Goal: Find specific page/section: Find specific page/section

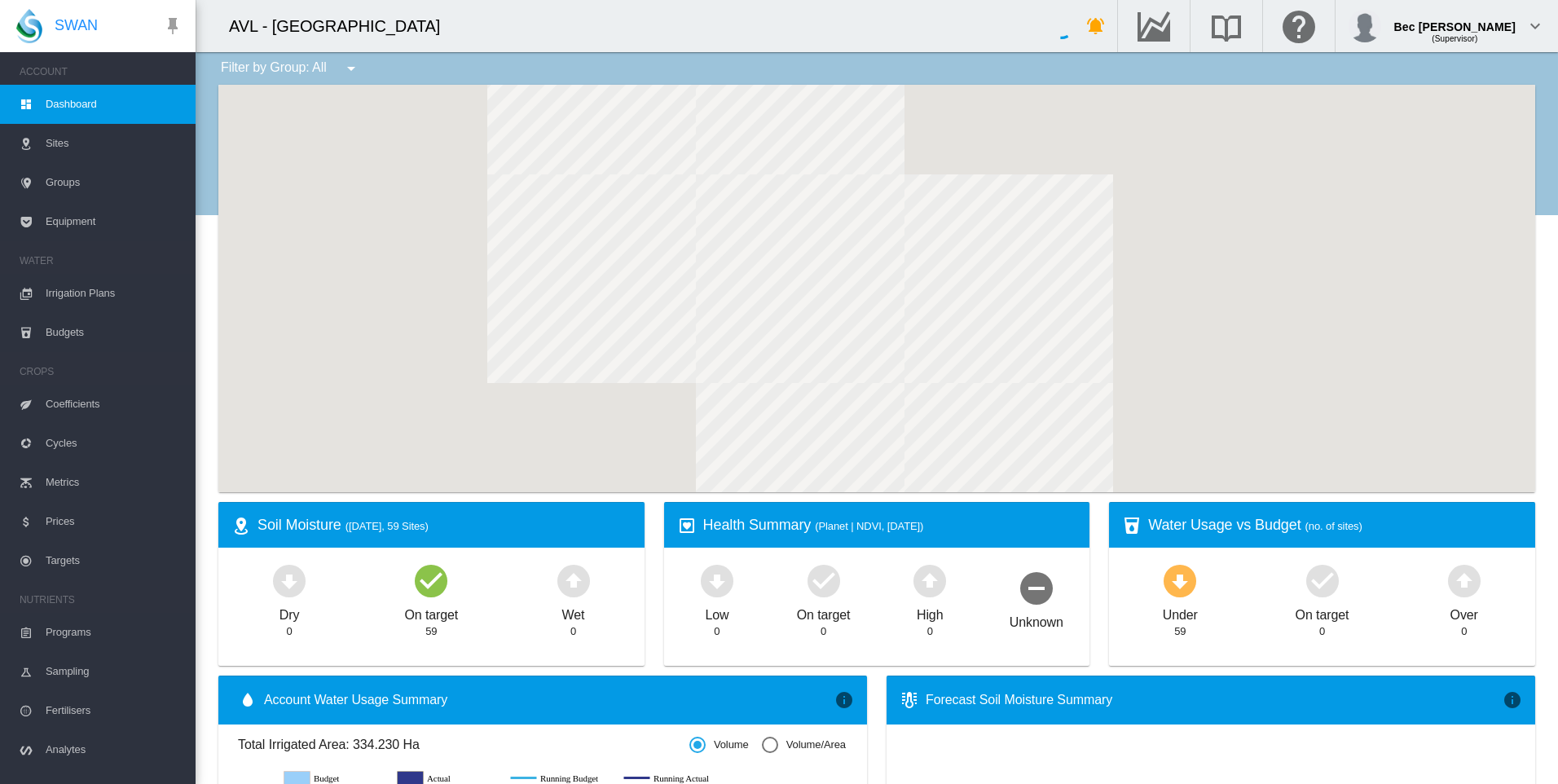
click at [73, 148] on span "Sites" at bounding box center [113, 143] width 136 height 39
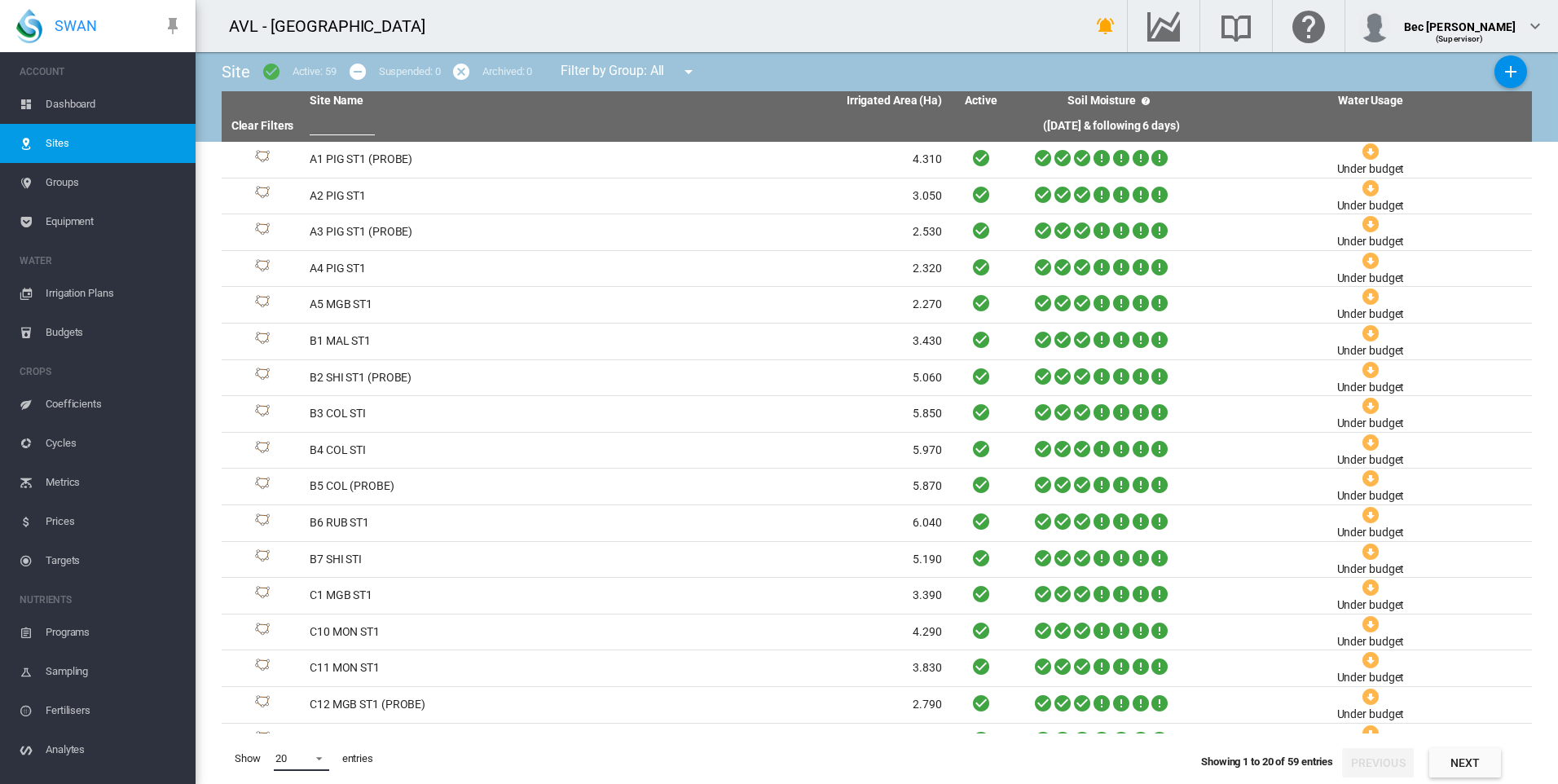
click at [324, 755] on md-select-value "20" at bounding box center [302, 758] width 56 height 24
click at [324, 737] on md-option "50" at bounding box center [316, 744] width 111 height 39
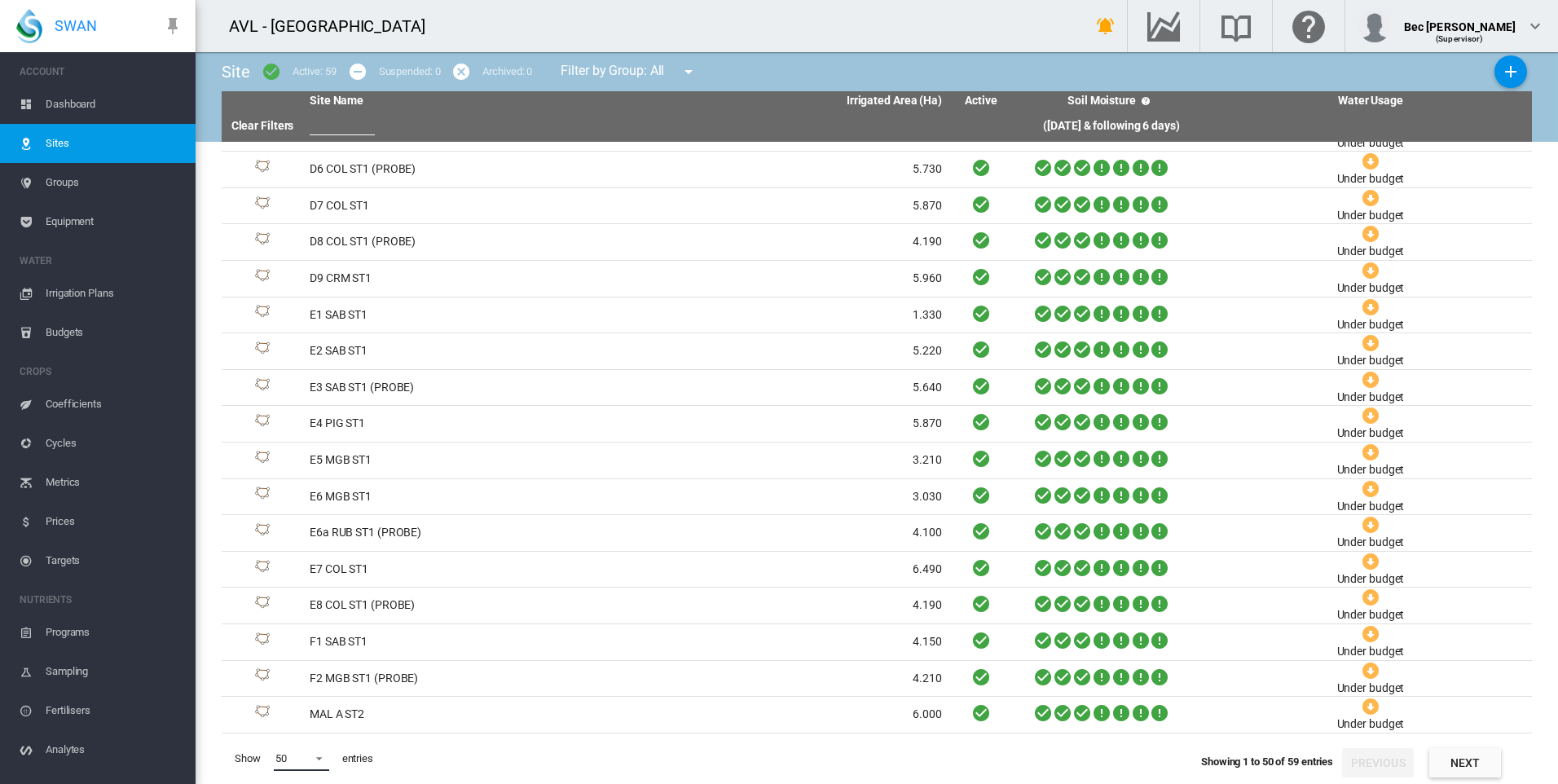
click at [325, 758] on md-select-value "50" at bounding box center [302, 758] width 56 height 24
click at [325, 722] on md-option "100" at bounding box center [316, 718] width 111 height 39
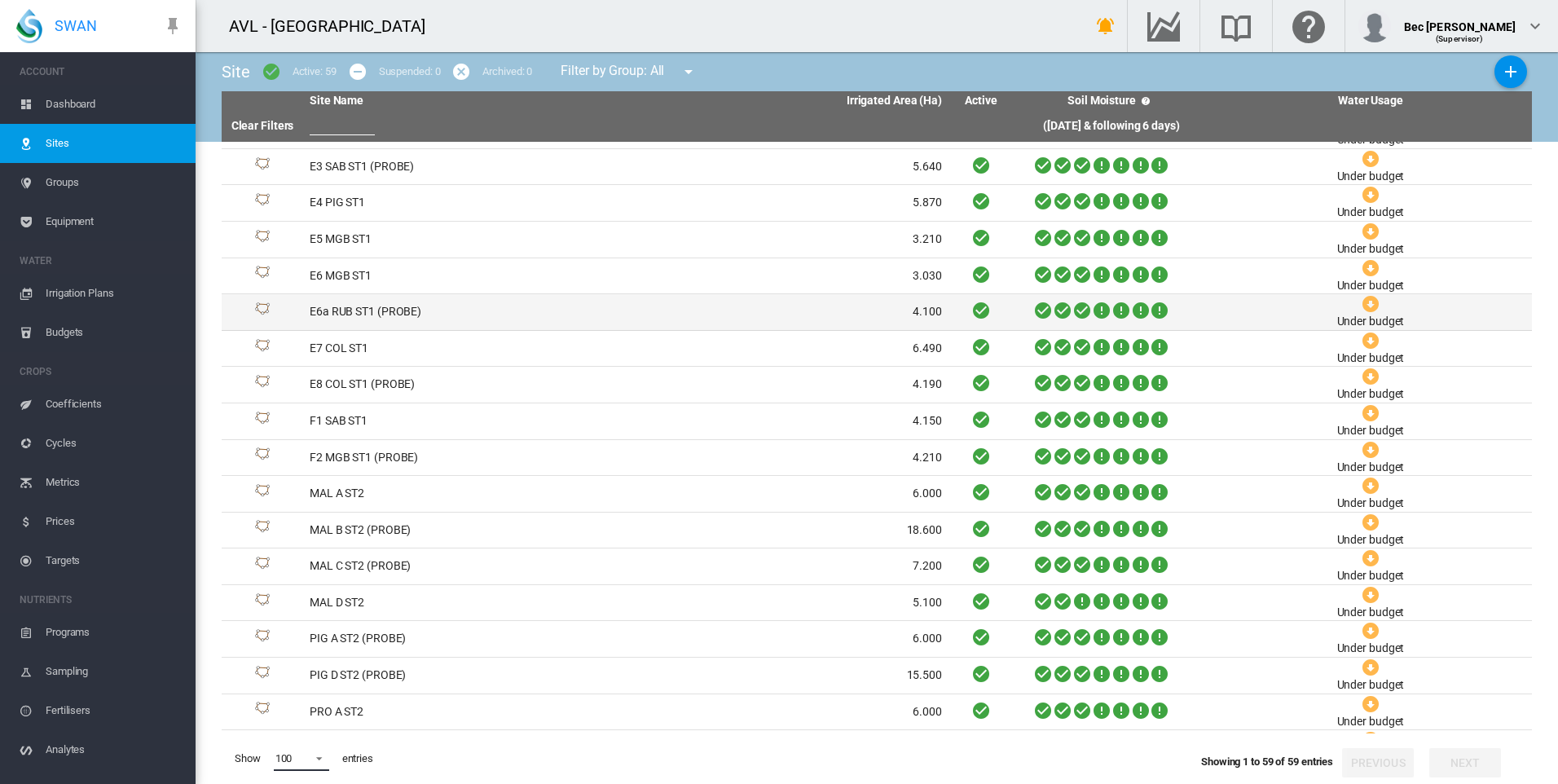
scroll to position [1552, 0]
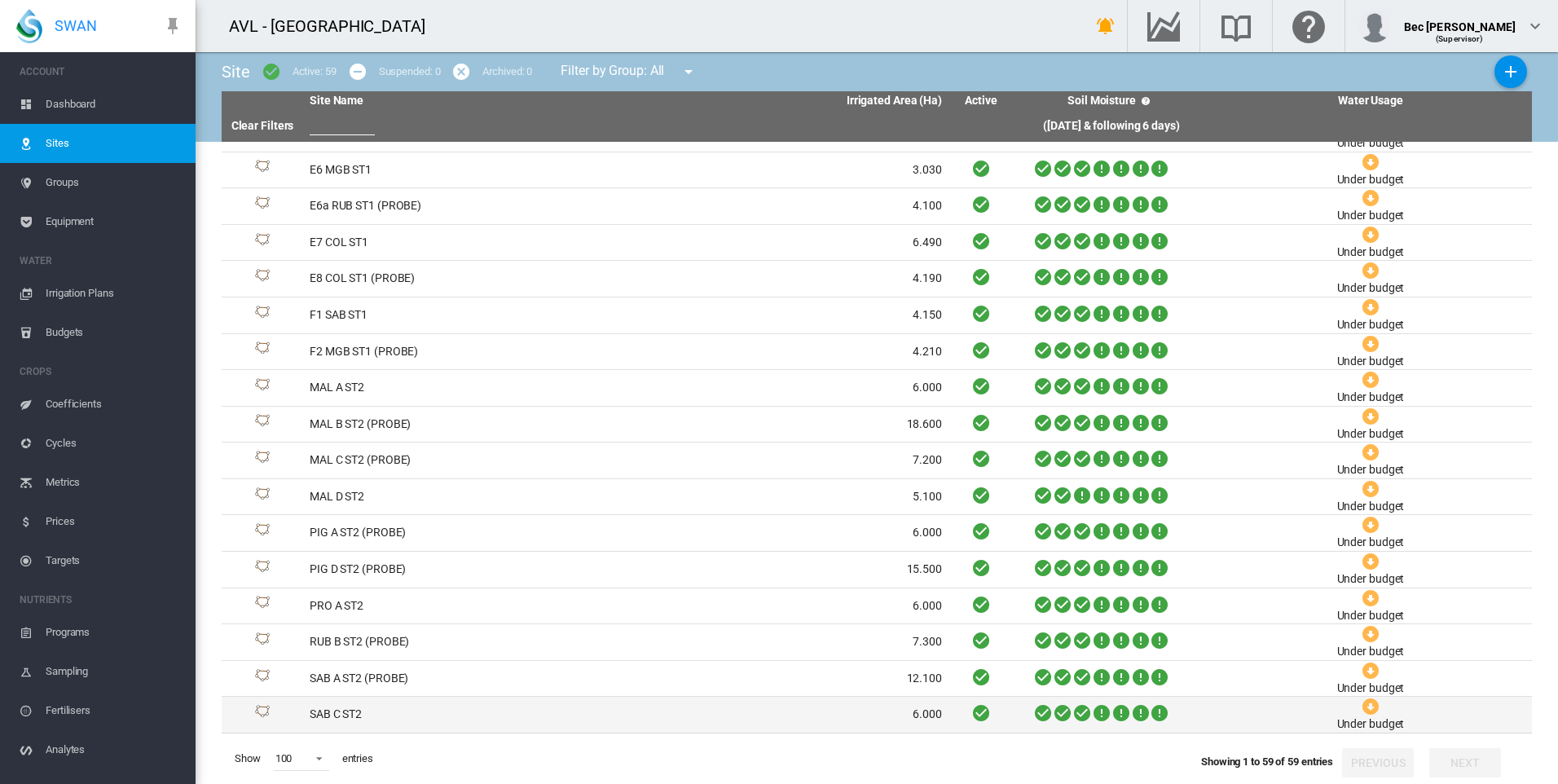
drag, startPoint x: 255, startPoint y: 689, endPoint x: 380, endPoint y: 710, distance: 126.8
click at [380, 710] on div "Site Active: 59 Suspended: 0 Archived: 0 Filter by Group: All" at bounding box center [878, 417] width 1363 height 731
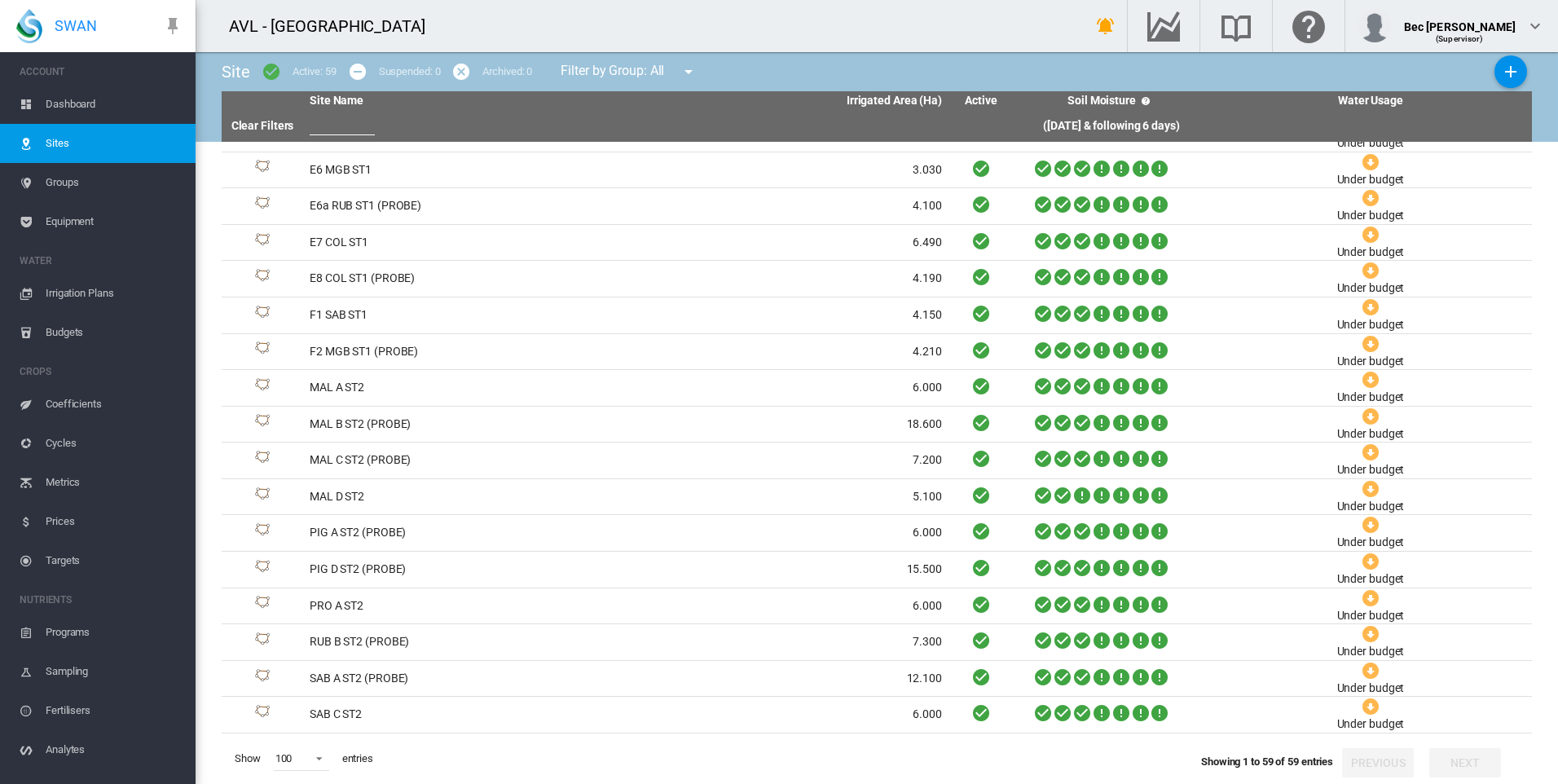
click at [697, 68] on md-icon "icon-menu-down" at bounding box center [688, 71] width 19 height 19
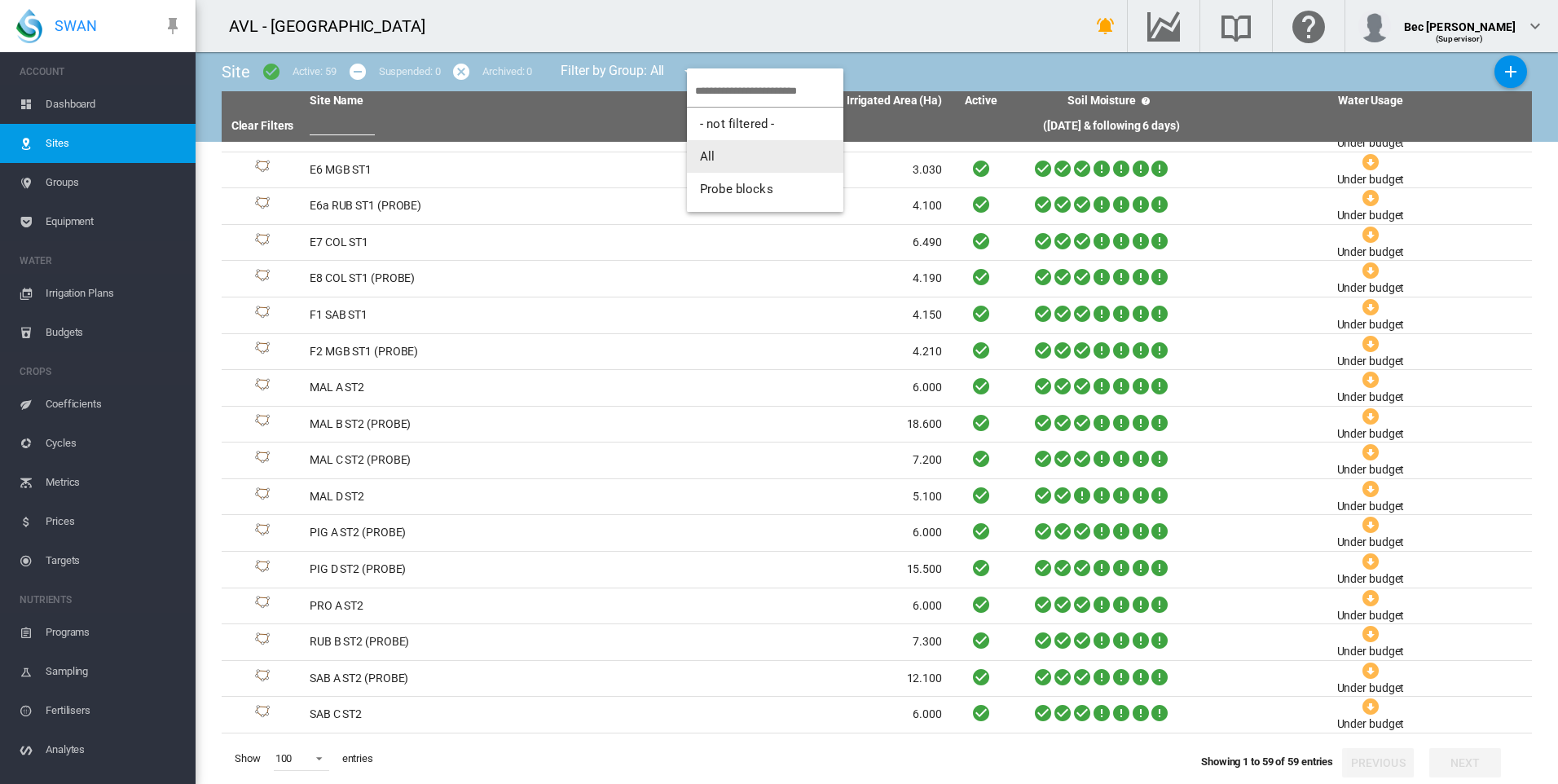
click at [726, 159] on button "All" at bounding box center [765, 157] width 157 height 33
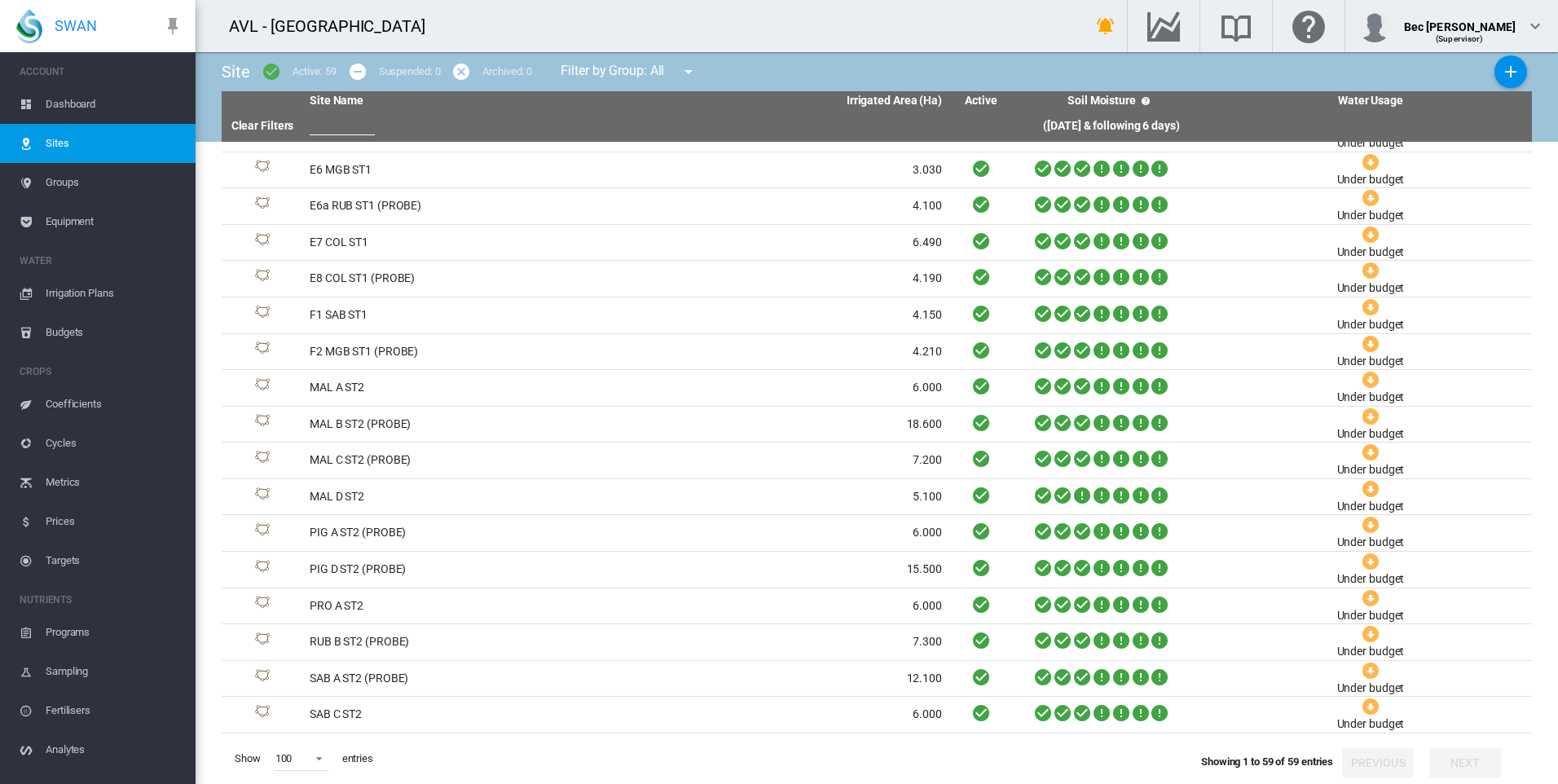
click at [340, 118] on input "text" at bounding box center [342, 122] width 65 height 24
click at [576, 132] on th at bounding box center [464, 126] width 323 height 31
